Goal: Task Accomplishment & Management: Manage account settings

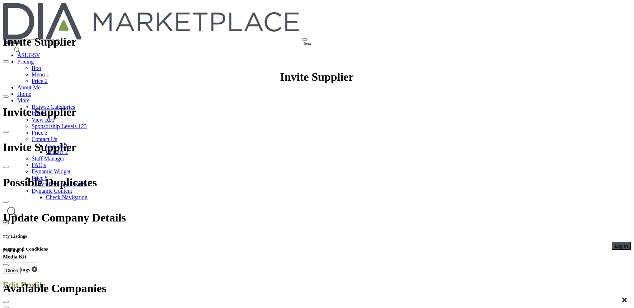
click at [612, 242] on button "Log In" at bounding box center [621, 246] width 19 height 8
